Goal: Find specific page/section: Find specific page/section

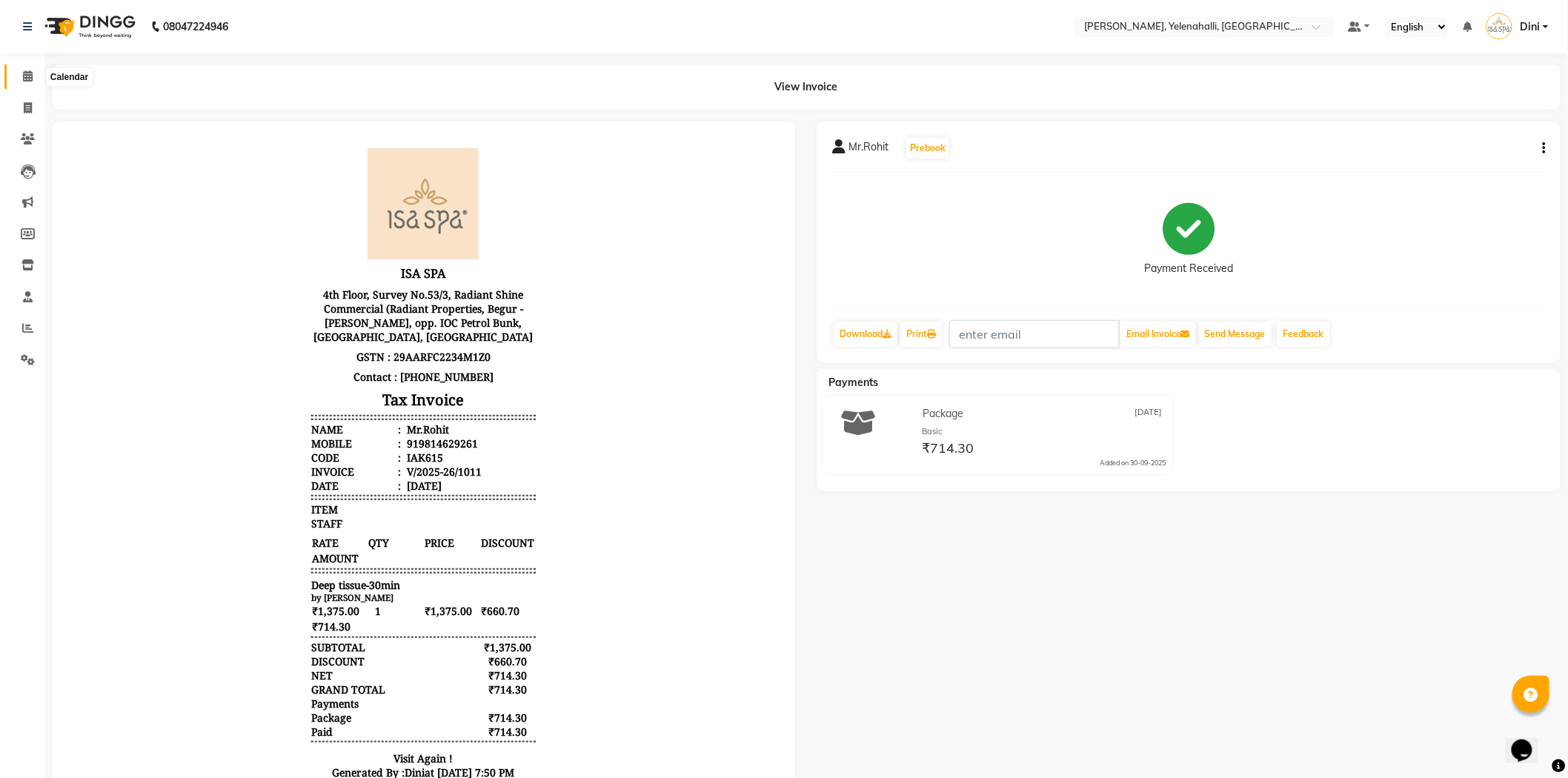
click at [34, 70] on span at bounding box center [28, 77] width 26 height 17
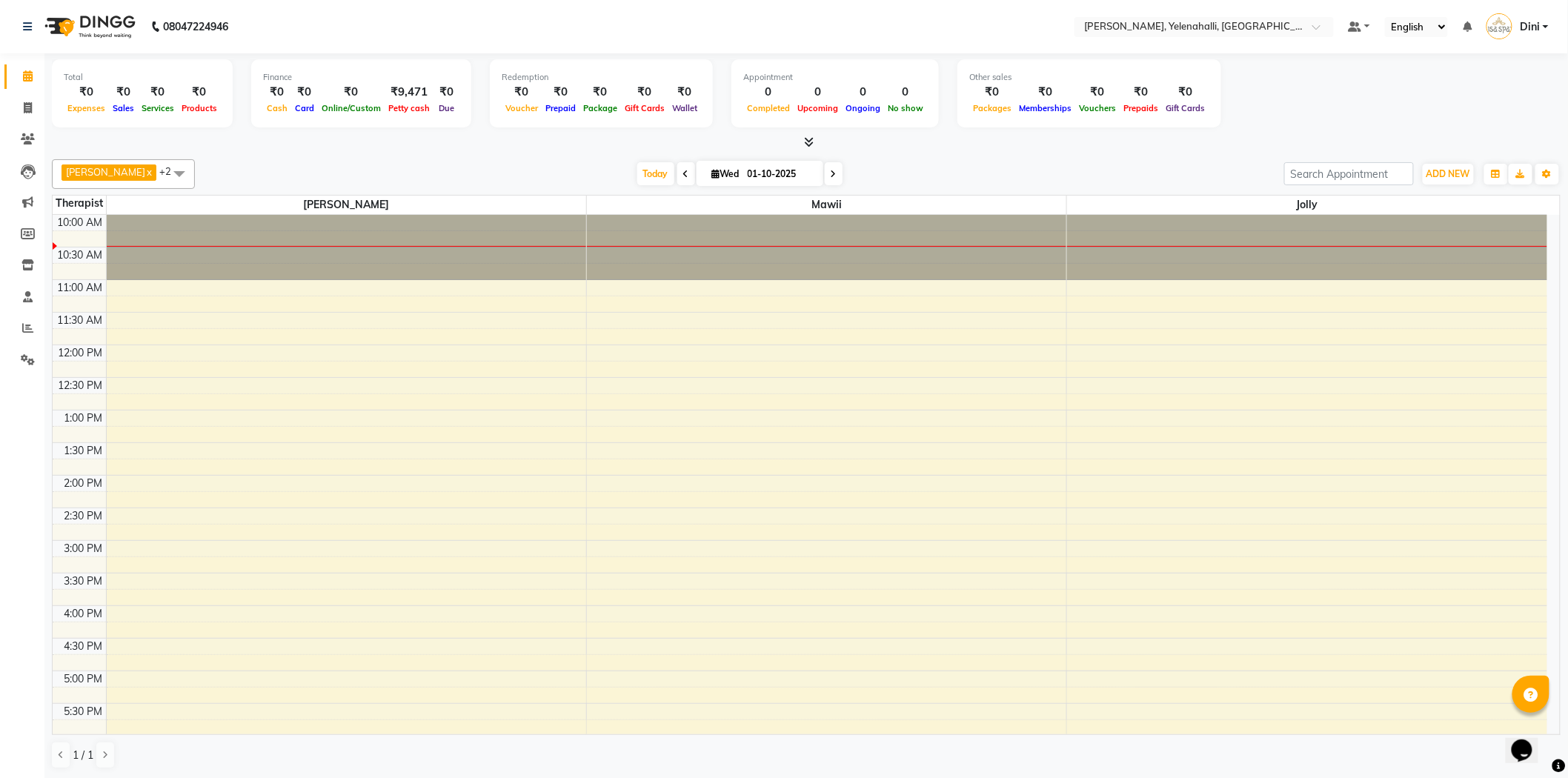
click at [806, 135] on span at bounding box center [806, 142] width 16 height 16
